Goal: Information Seeking & Learning: Learn about a topic

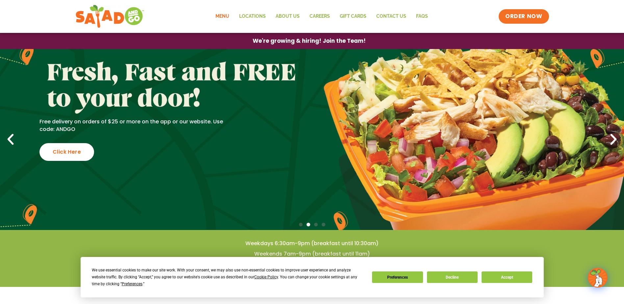
click at [227, 17] on link "Menu" at bounding box center [222, 16] width 24 height 15
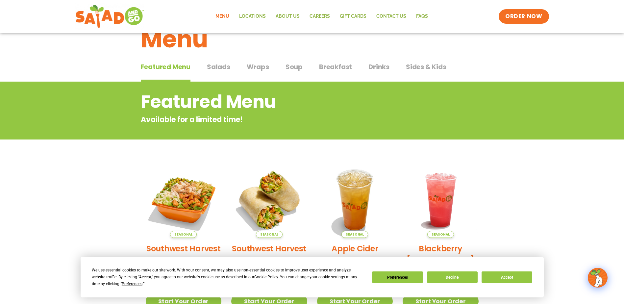
scroll to position [19, 0]
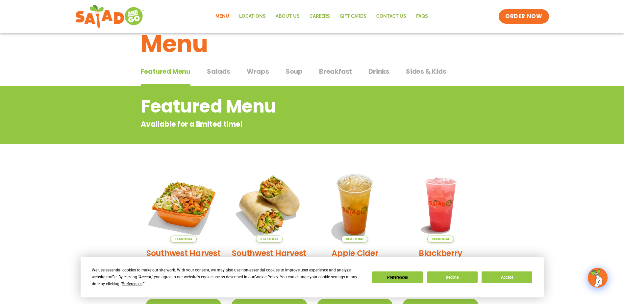
click at [224, 72] on span "Salads" at bounding box center [218, 71] width 23 height 10
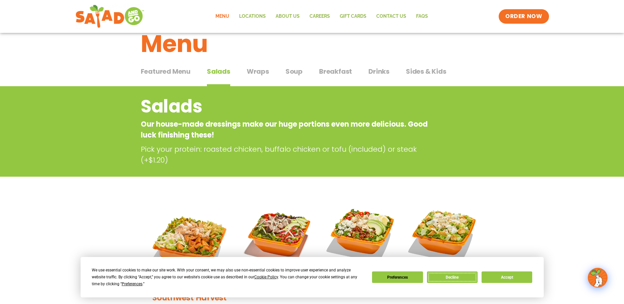
click at [463, 281] on button "Decline" at bounding box center [452, 277] width 51 height 12
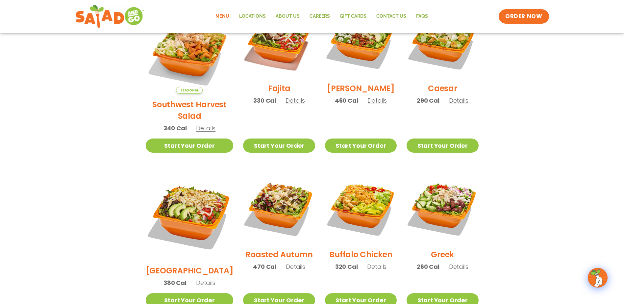
scroll to position [217, 0]
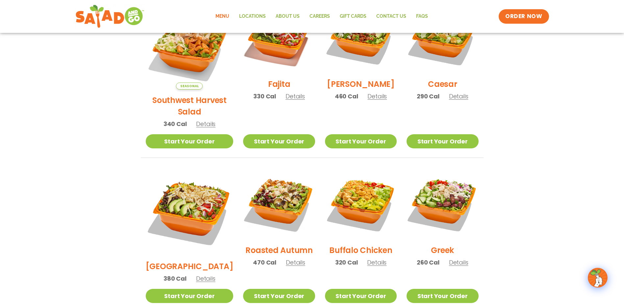
click at [289, 258] on span "Details" at bounding box center [295, 262] width 19 height 8
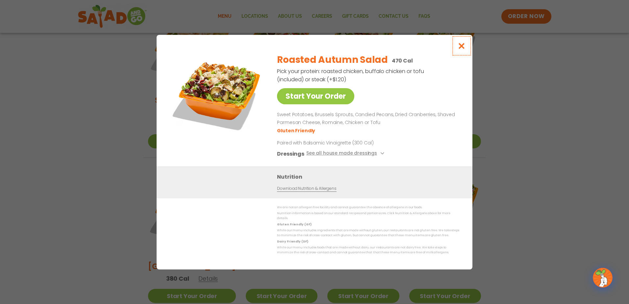
click at [462, 48] on icon "Close modal" at bounding box center [461, 45] width 8 height 7
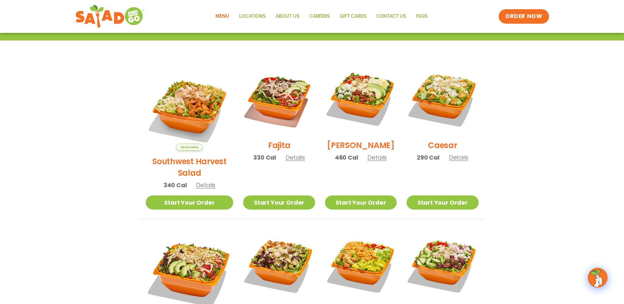
scroll to position [151, 0]
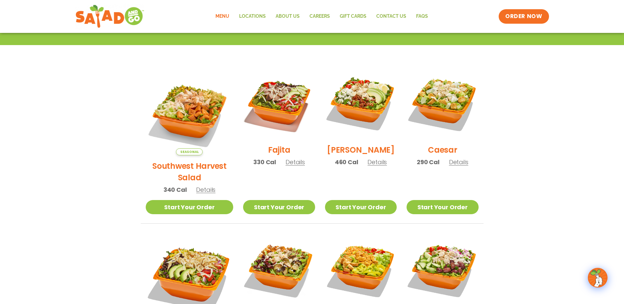
click at [369, 166] on span "Details" at bounding box center [376, 162] width 19 height 8
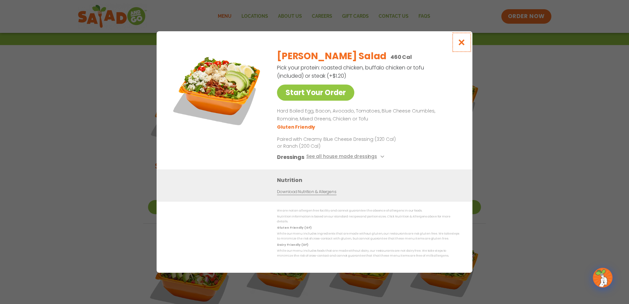
click at [460, 46] on icon "Close modal" at bounding box center [461, 42] width 8 height 7
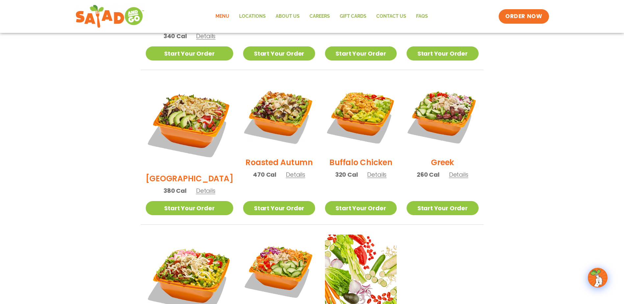
scroll to position [315, 0]
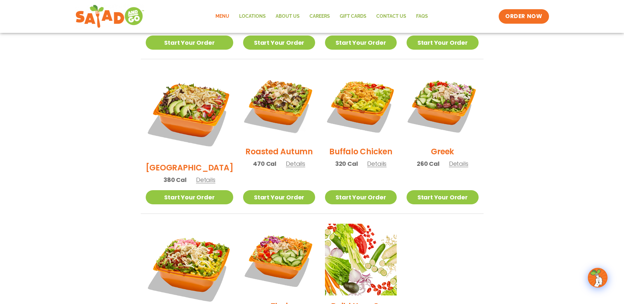
click at [451, 159] on span "Details" at bounding box center [458, 163] width 19 height 8
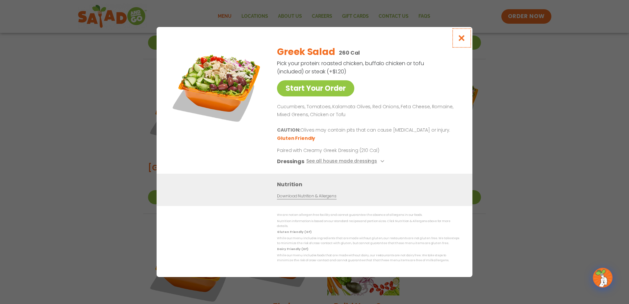
click at [463, 38] on icon "Close modal" at bounding box center [461, 38] width 8 height 7
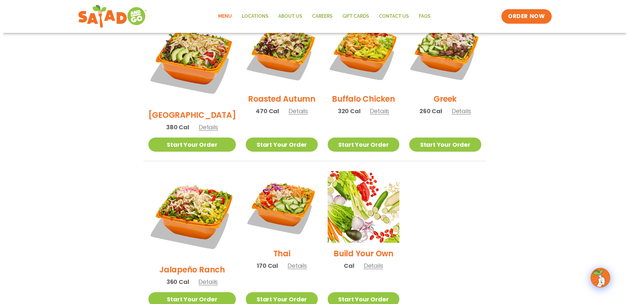
scroll to position [381, 0]
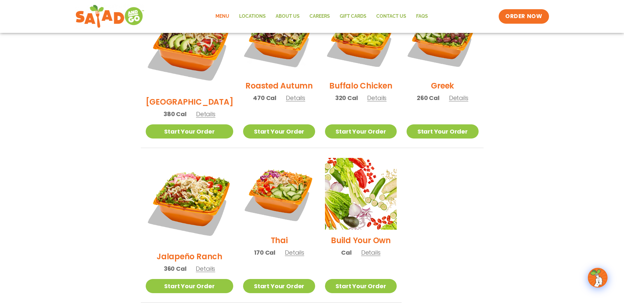
click at [285, 248] on span "Details" at bounding box center [294, 252] width 19 height 8
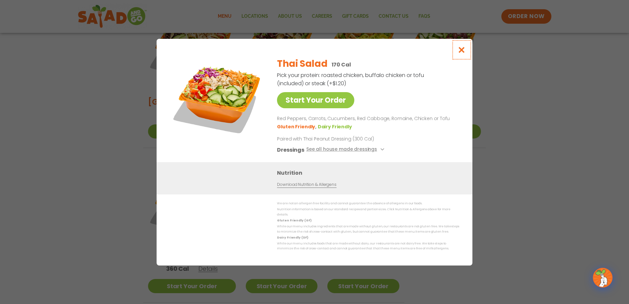
click at [460, 53] on icon "Close modal" at bounding box center [461, 49] width 8 height 7
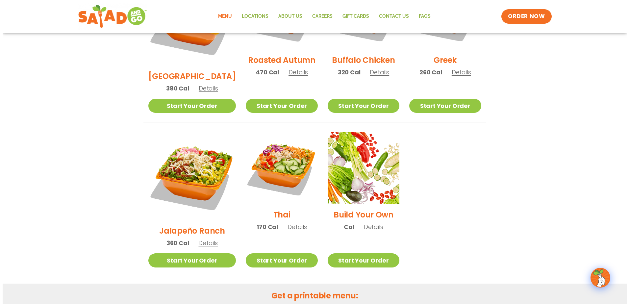
scroll to position [390, 0]
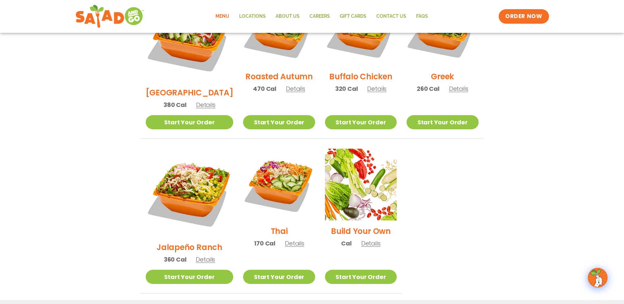
click at [200, 255] on span "Details" at bounding box center [205, 259] width 19 height 8
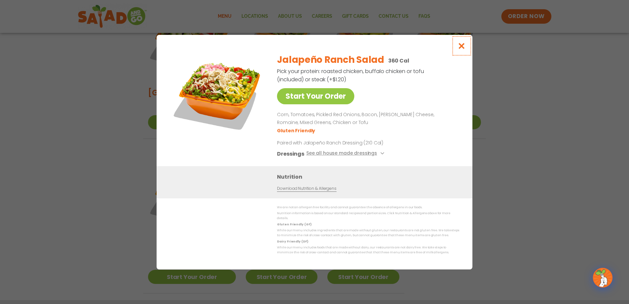
click at [458, 48] on icon "Close modal" at bounding box center [461, 45] width 8 height 7
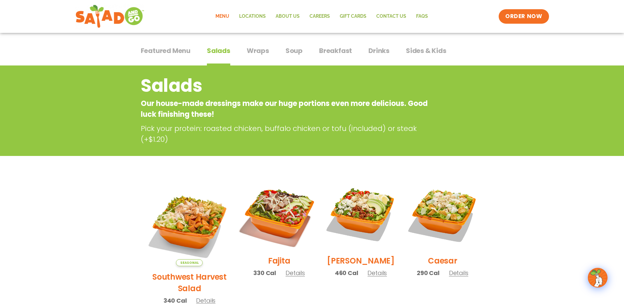
scroll to position [15, 0]
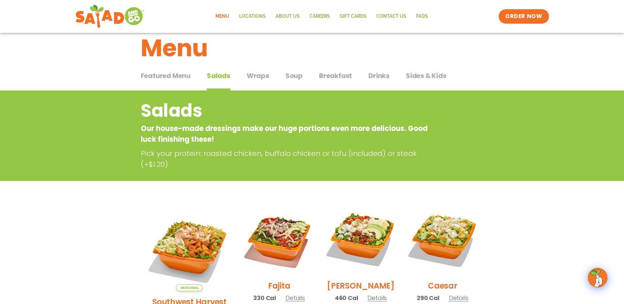
click at [261, 79] on span "Wraps" at bounding box center [258, 76] width 22 height 10
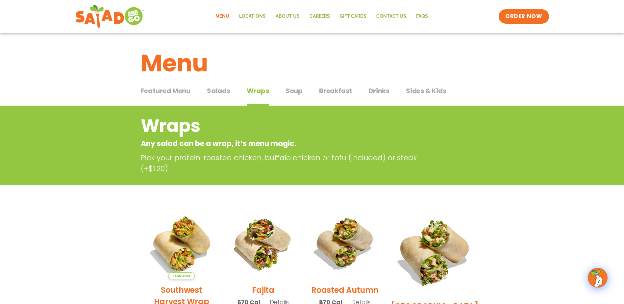
click at [334, 92] on span "Breakfast" at bounding box center [335, 91] width 33 height 10
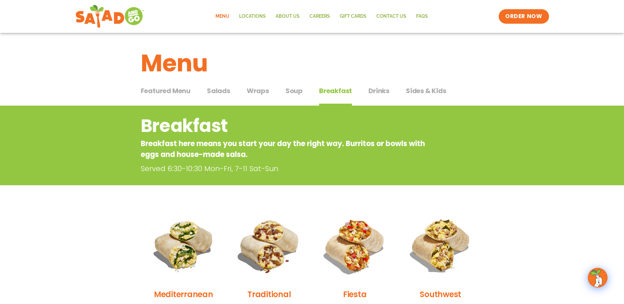
click at [415, 91] on span "Sides & Kids" at bounding box center [426, 91] width 40 height 10
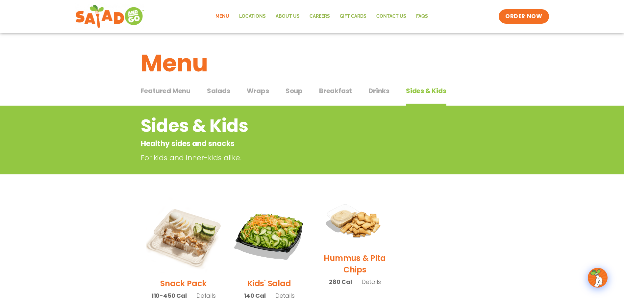
click at [286, 92] on span "Soup" at bounding box center [293, 91] width 17 height 10
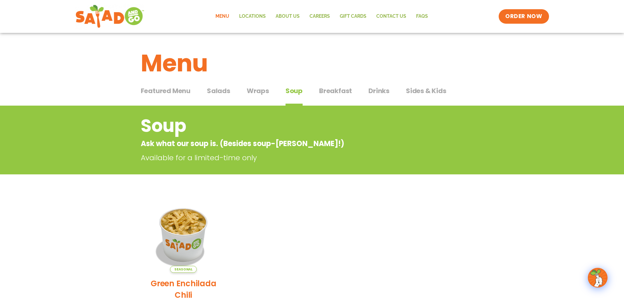
click at [260, 90] on span "Wraps" at bounding box center [258, 91] width 22 height 10
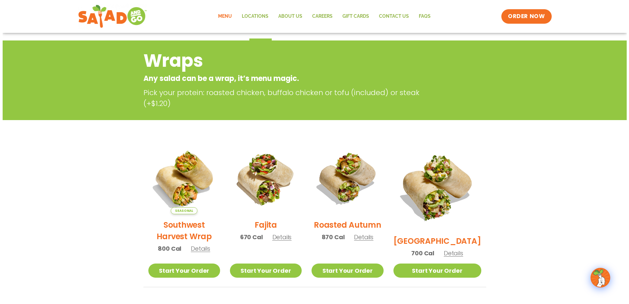
scroll to position [66, 0]
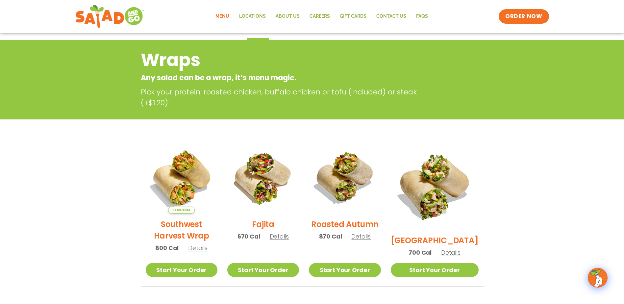
click at [457, 248] on span "Details" at bounding box center [450, 252] width 19 height 8
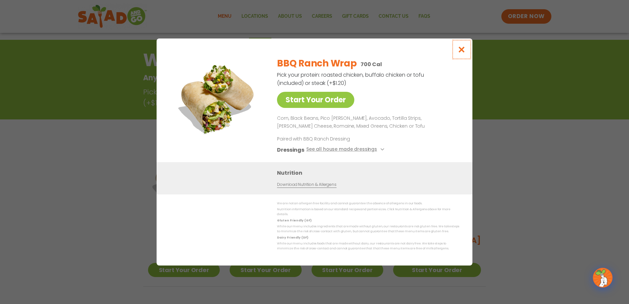
click at [461, 53] on icon "Close modal" at bounding box center [461, 49] width 8 height 7
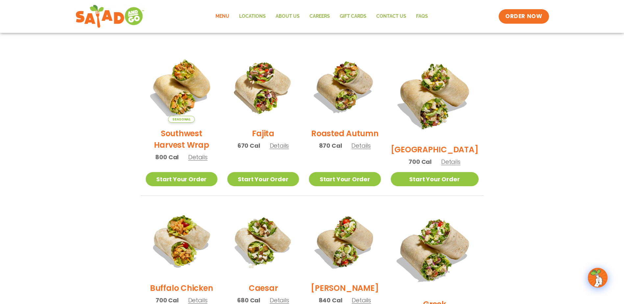
scroll to position [164, 0]
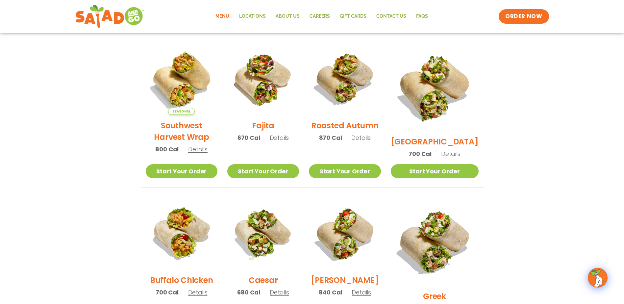
click at [369, 142] on span "Details" at bounding box center [360, 138] width 19 height 8
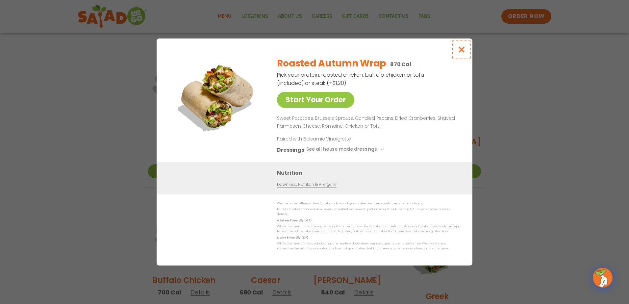
click at [459, 56] on button "Close modal" at bounding box center [461, 49] width 21 height 22
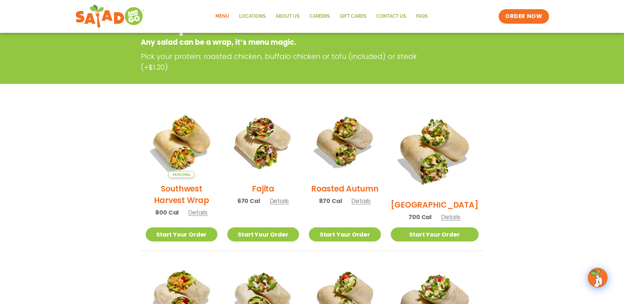
scroll to position [99, 0]
